Goal: Information Seeking & Learning: Learn about a topic

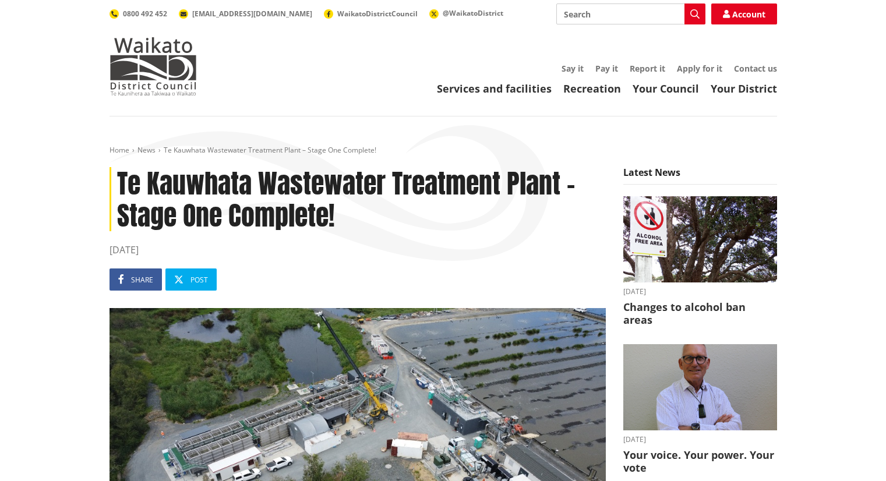
scroll to position [81, 0]
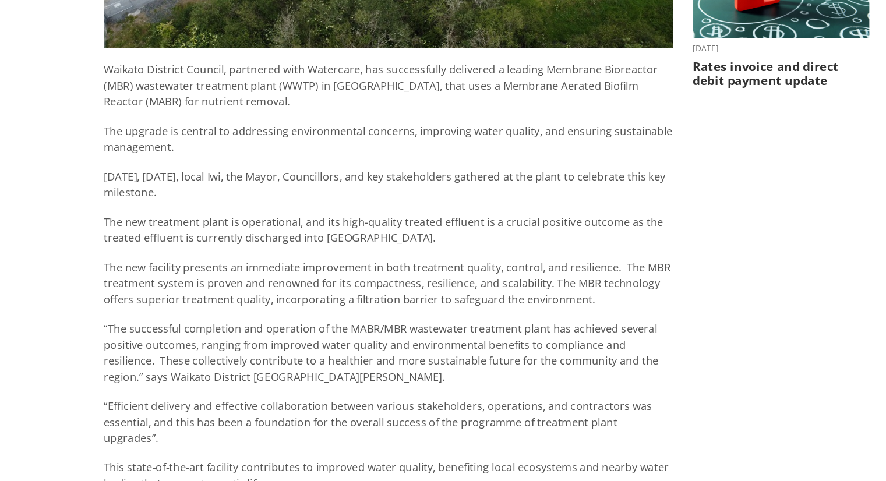
scroll to position [537, 0]
